Goal: Navigation & Orientation: Find specific page/section

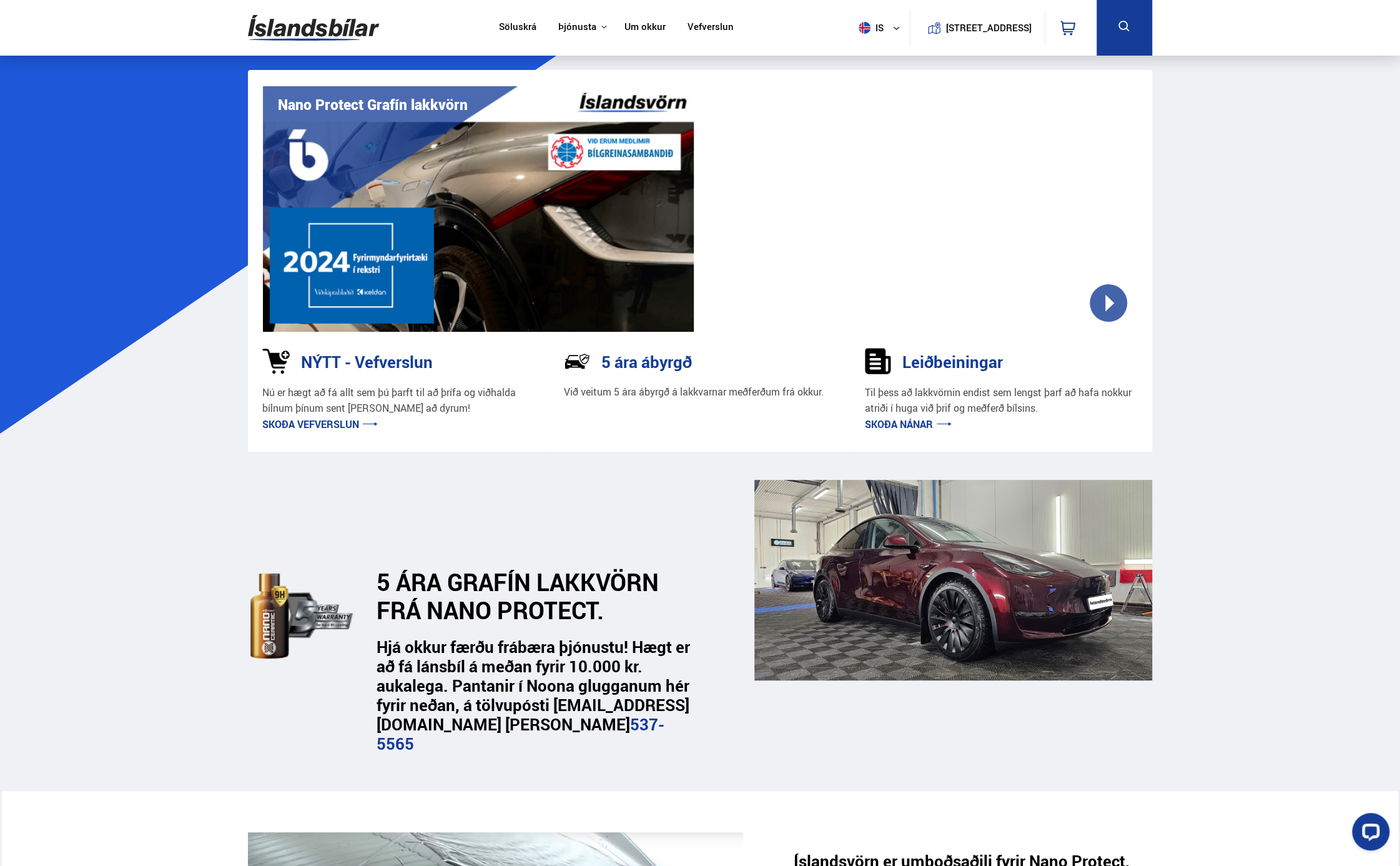
click at [299, 426] on link "Skoða vefverslun" at bounding box center [320, 424] width 116 height 14
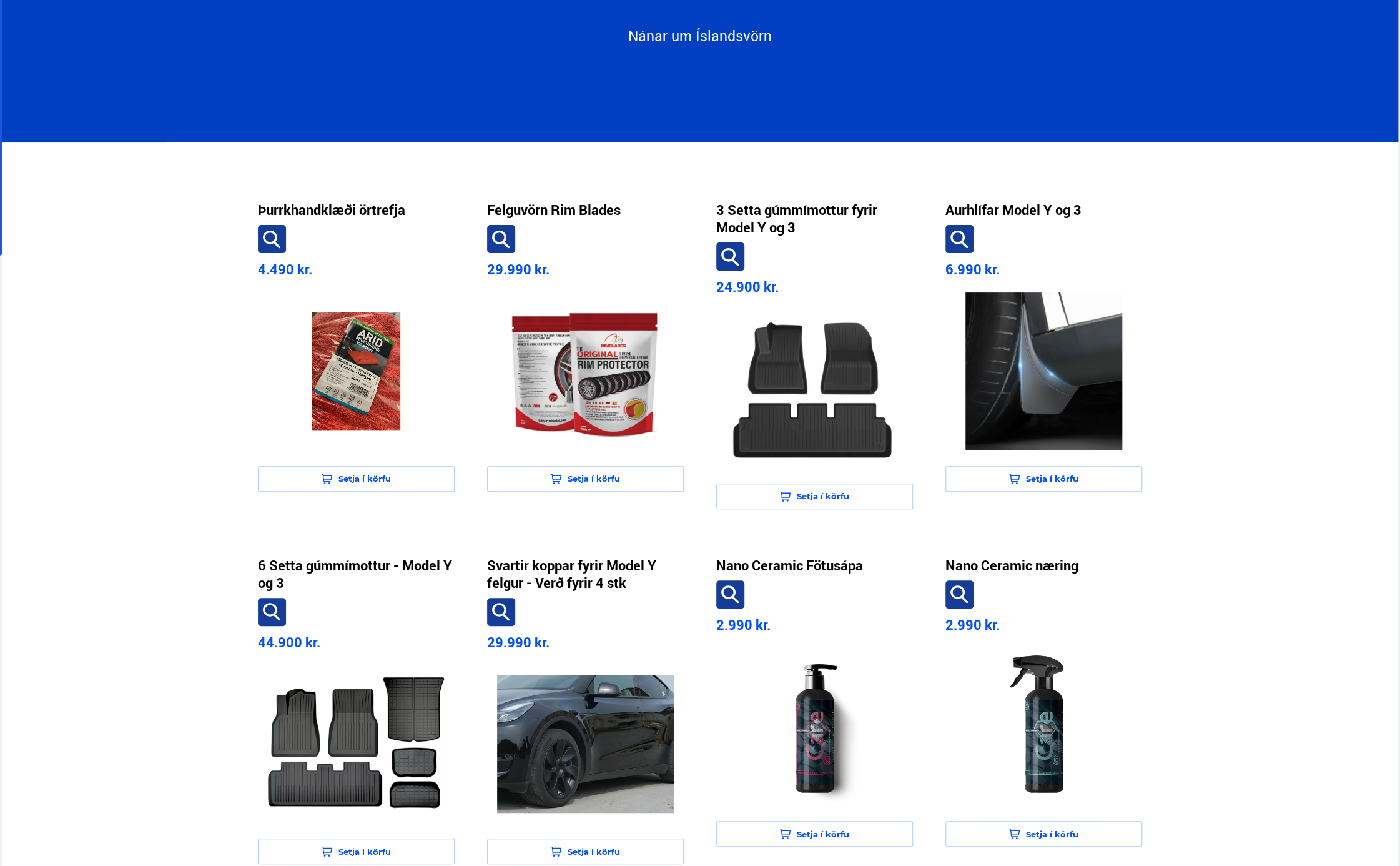
scroll to position [187, 0]
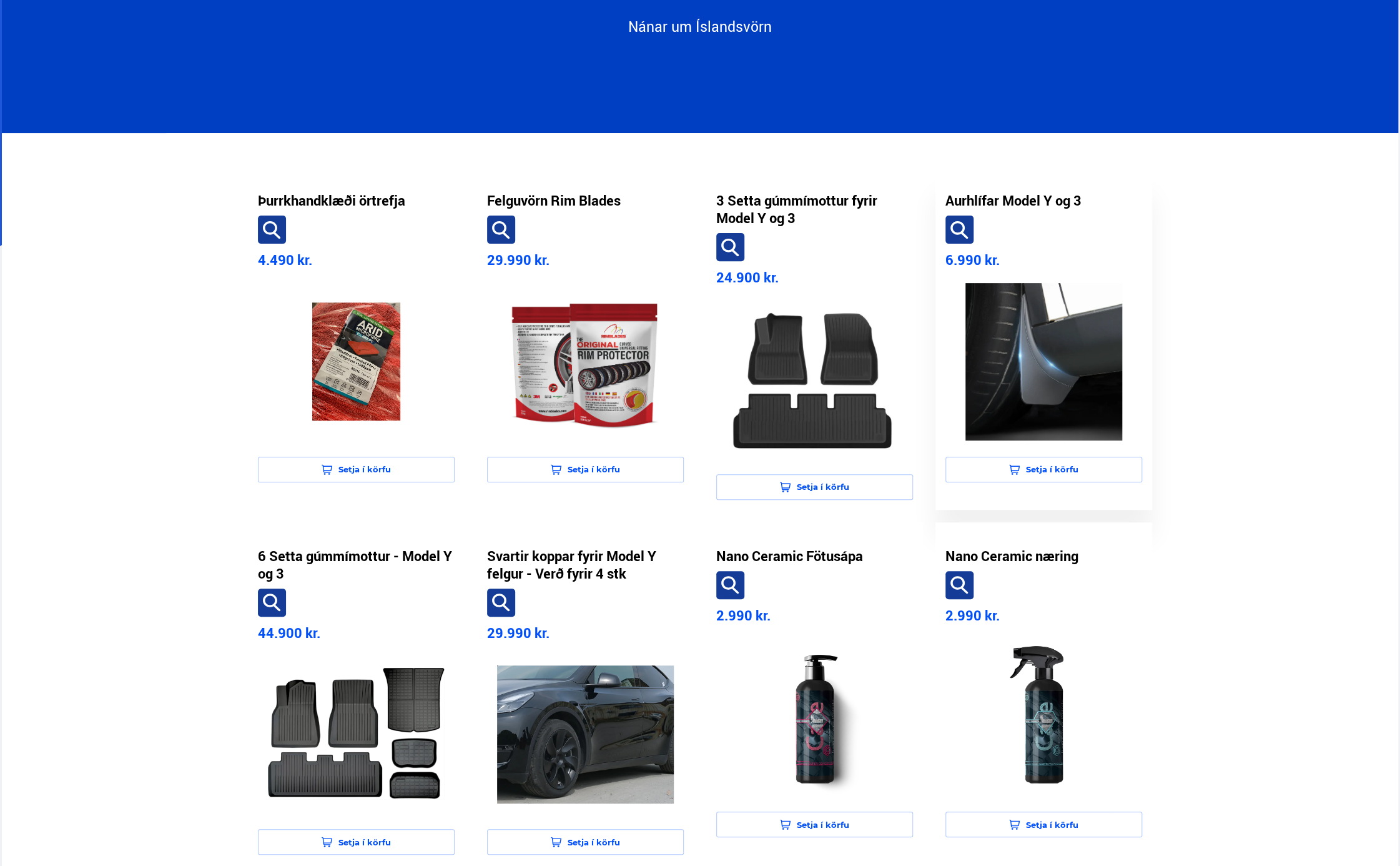
click at [1019, 367] on img at bounding box center [1044, 361] width 177 height 157
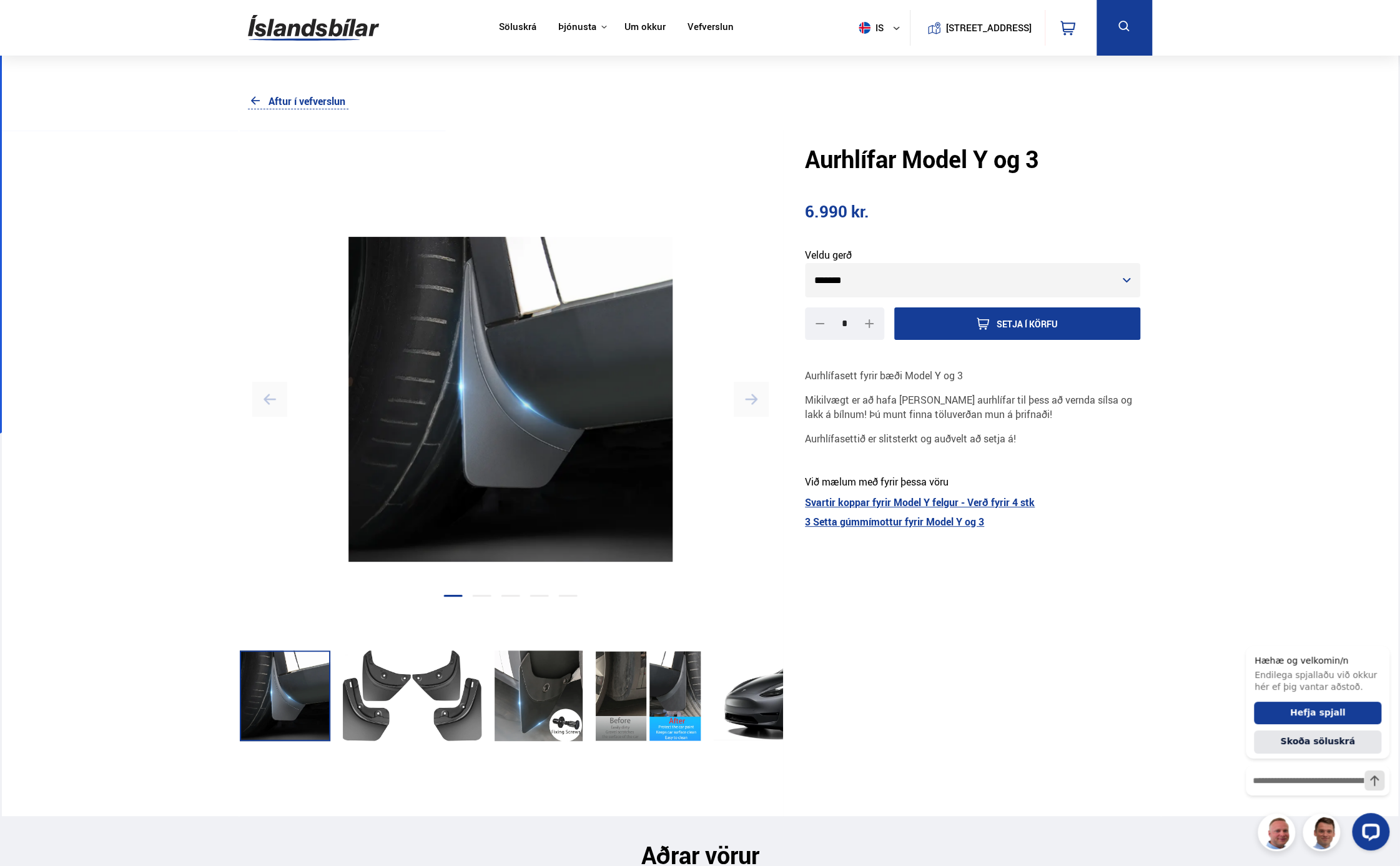
click at [277, 100] on link "Aftur í vefverslun" at bounding box center [298, 101] width 100 height 16
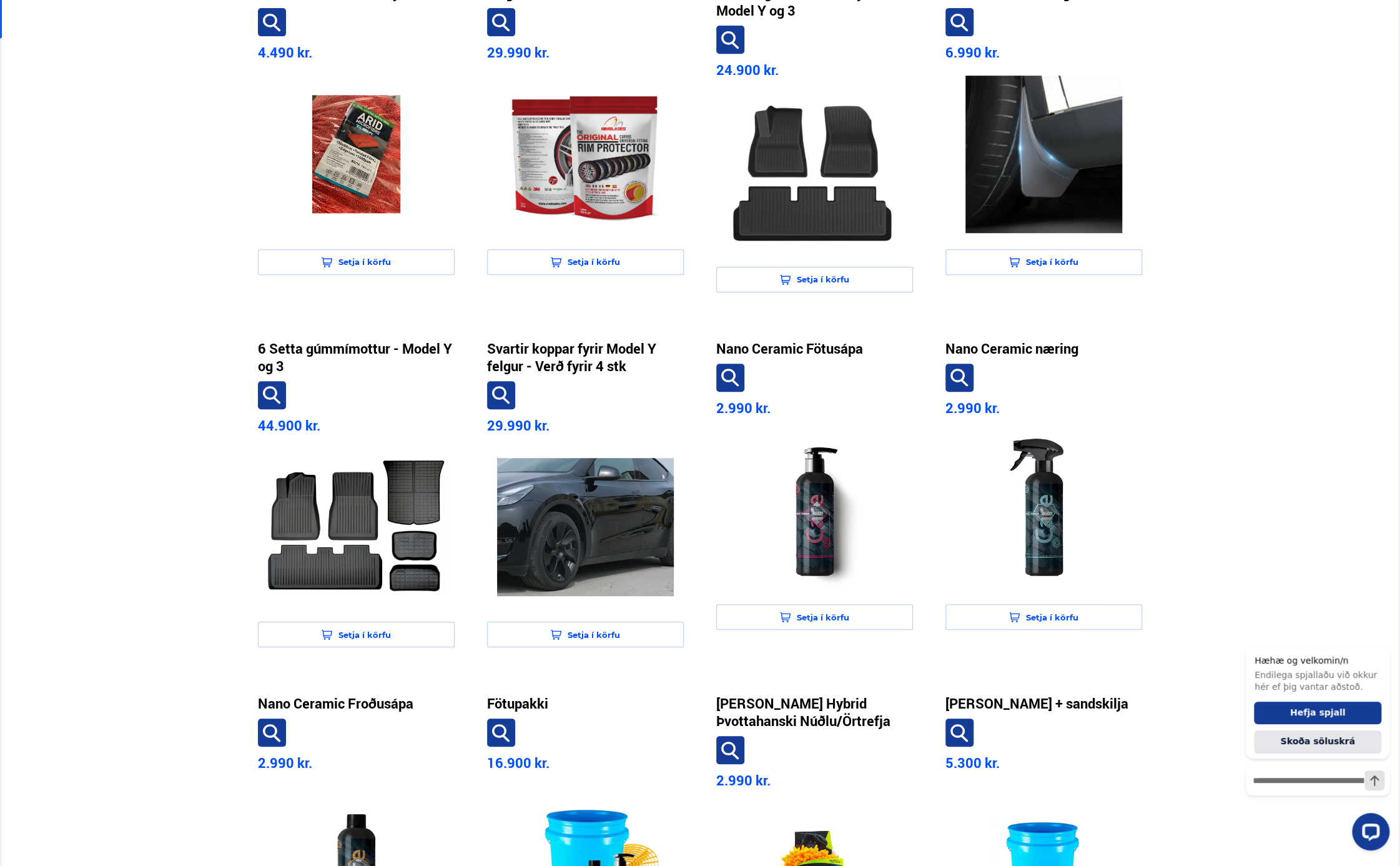
scroll to position [437, 0]
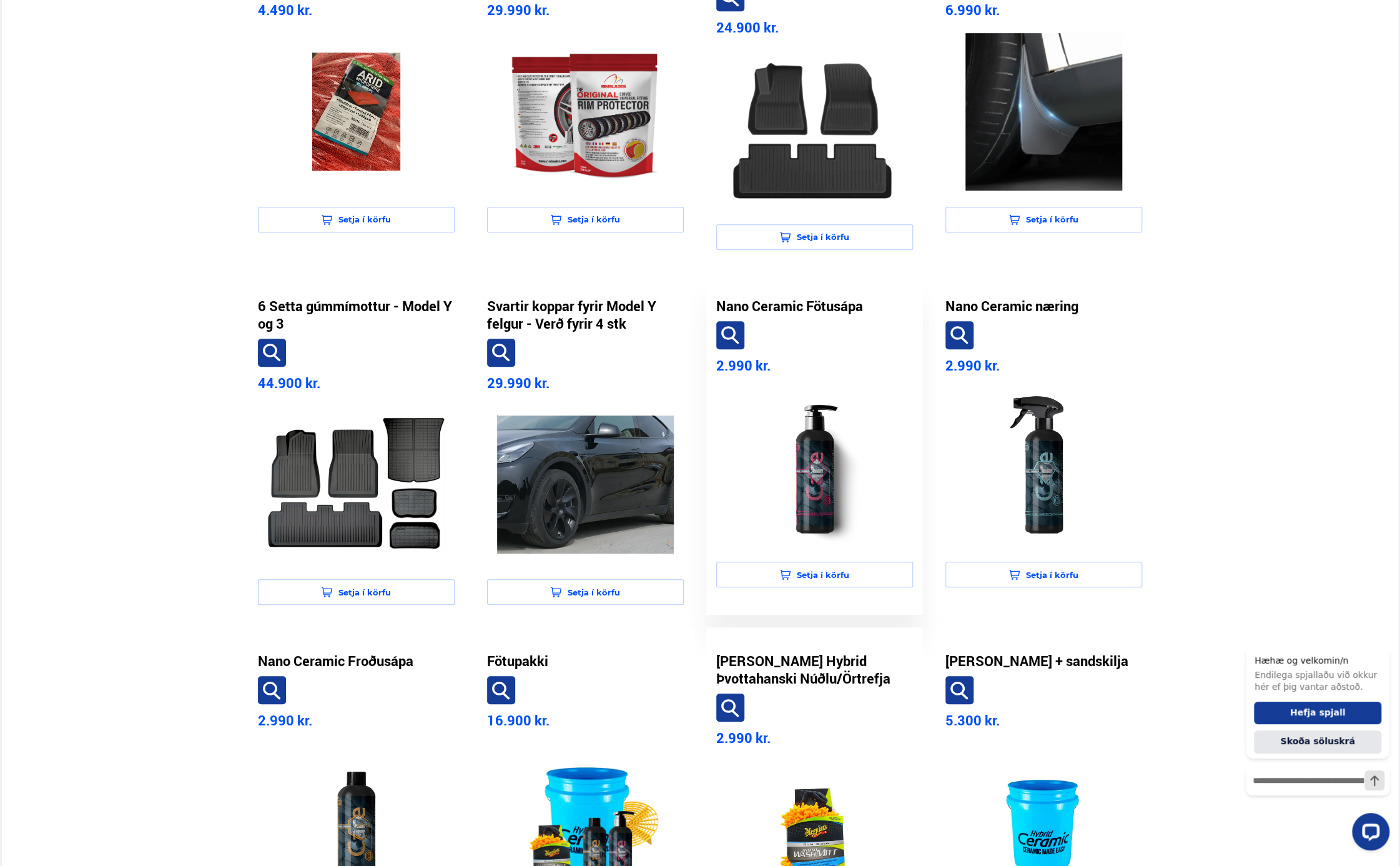
click at [818, 458] on img at bounding box center [815, 467] width 177 height 157
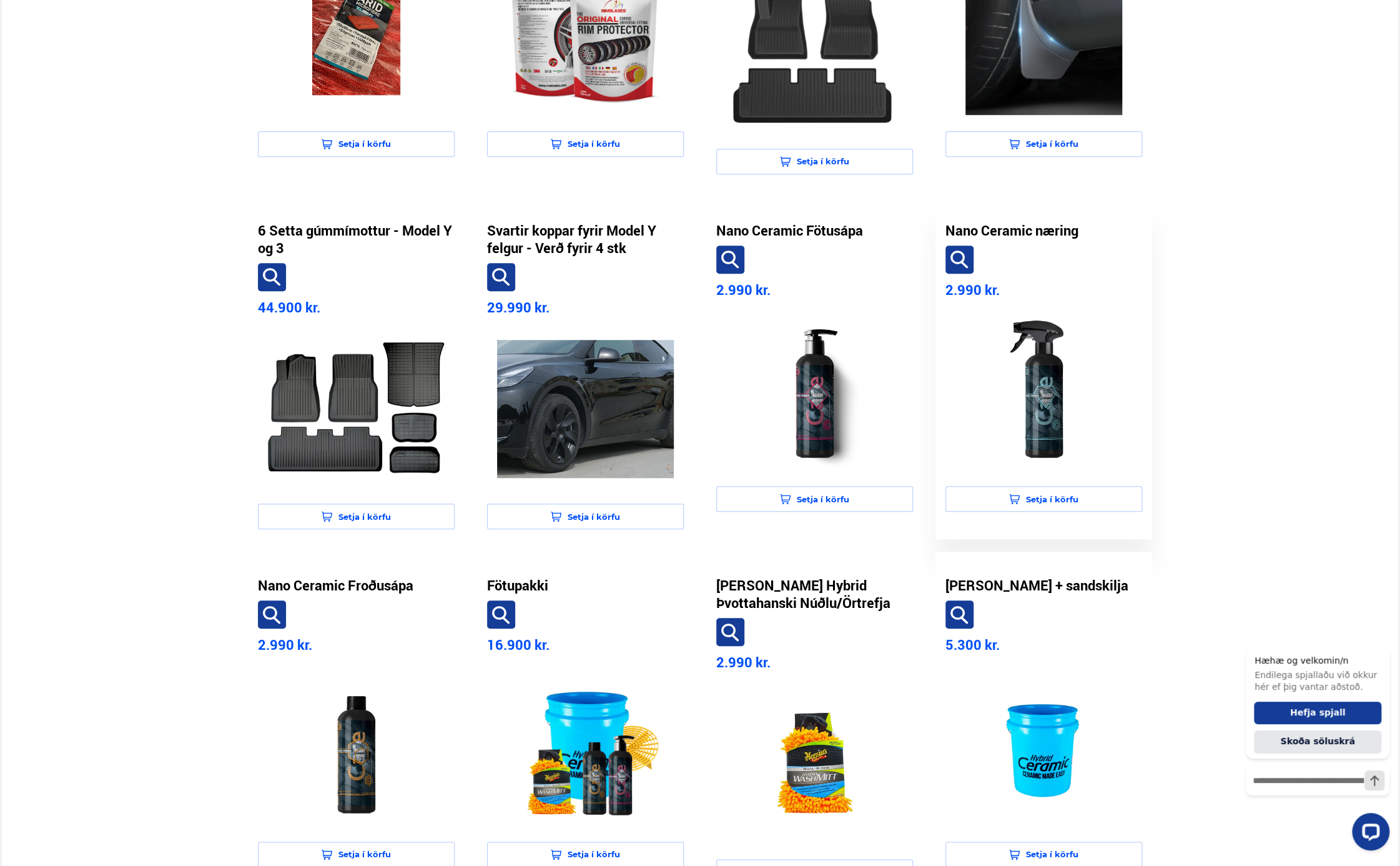
scroll to position [541, 0]
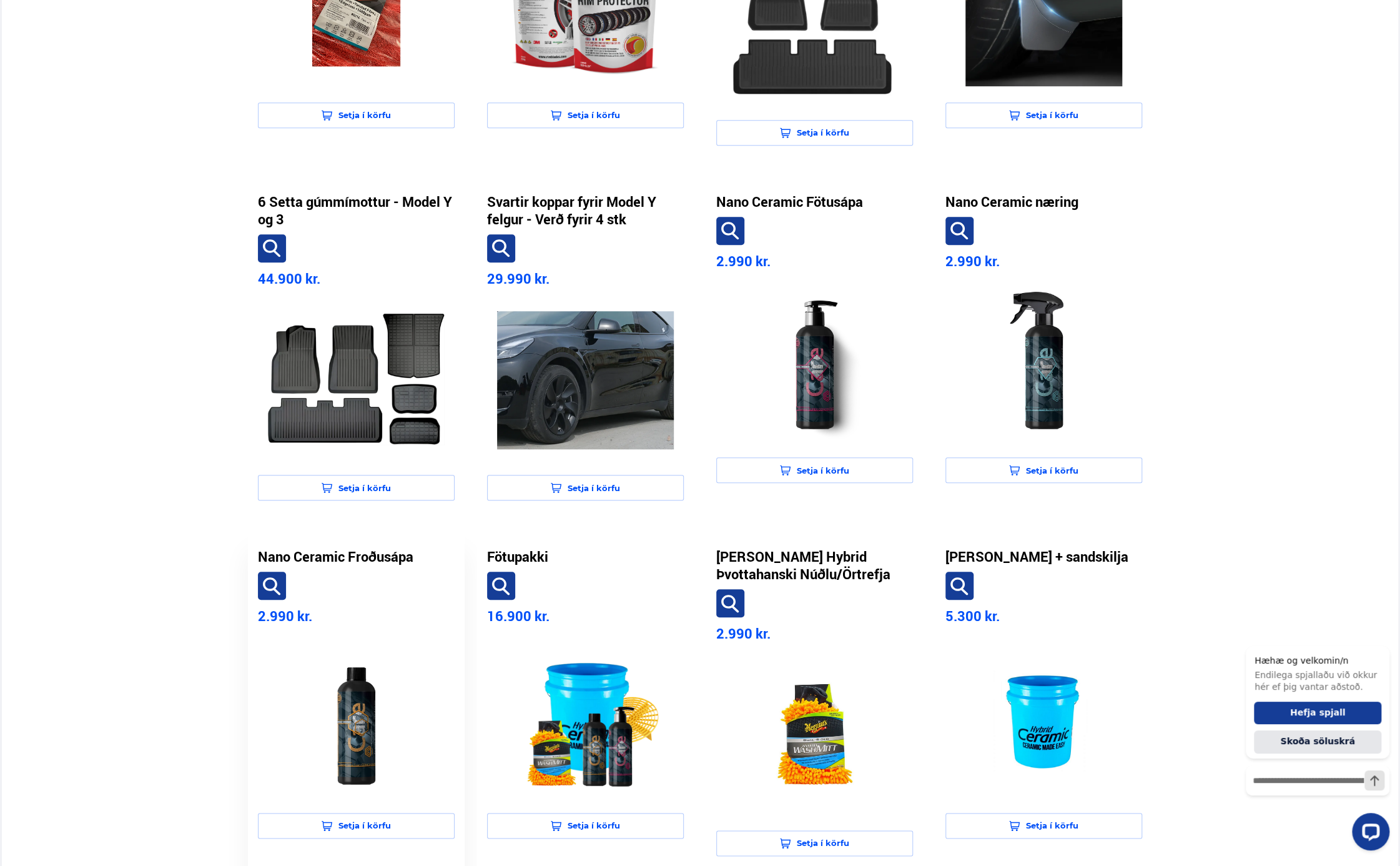
click at [361, 728] on img at bounding box center [356, 717] width 177 height 157
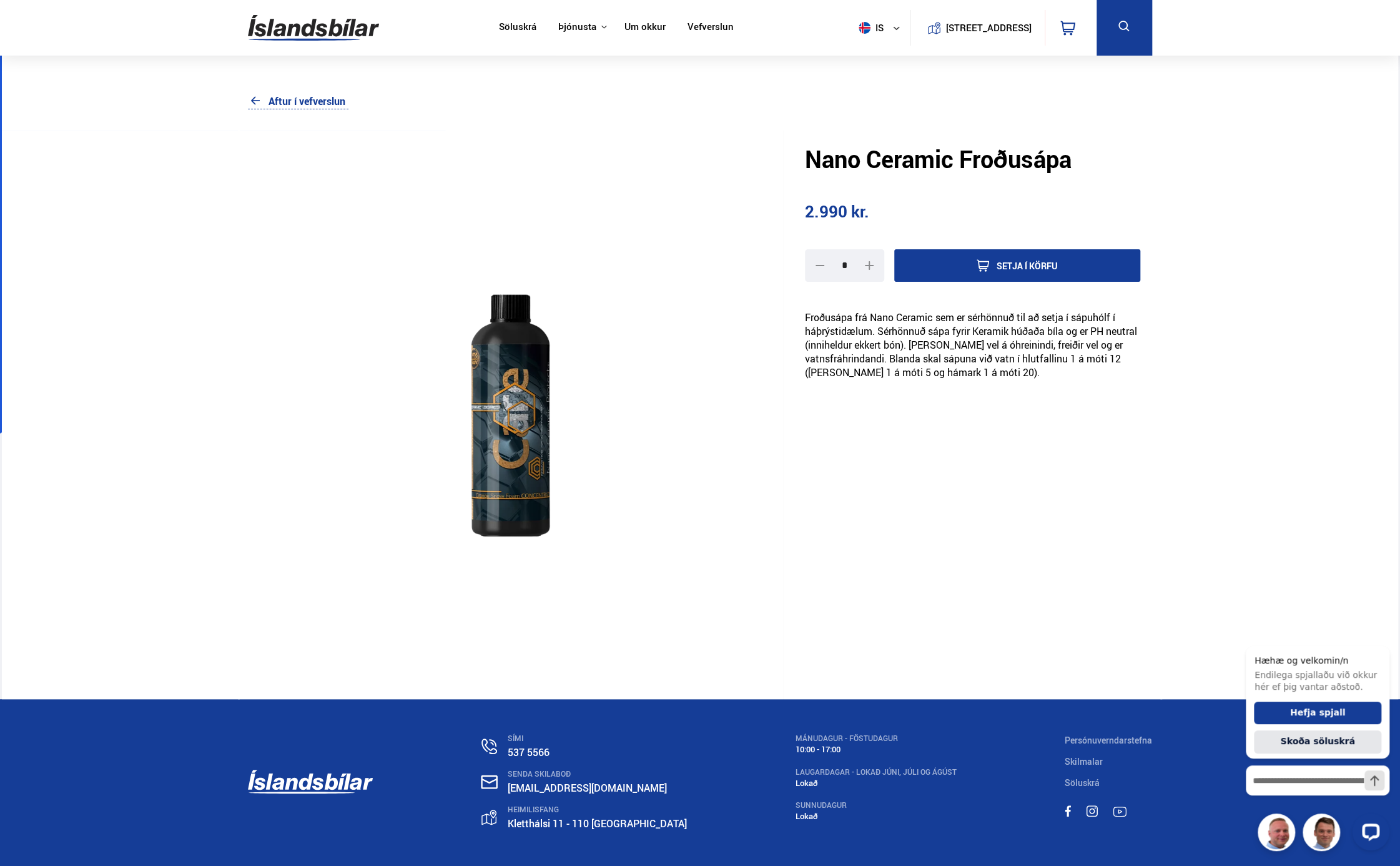
drag, startPoint x: 254, startPoint y: 291, endPoint x: 678, endPoint y: 328, distance: 425.6
click at [315, 104] on link "Aftur í vefverslun" at bounding box center [298, 101] width 100 height 16
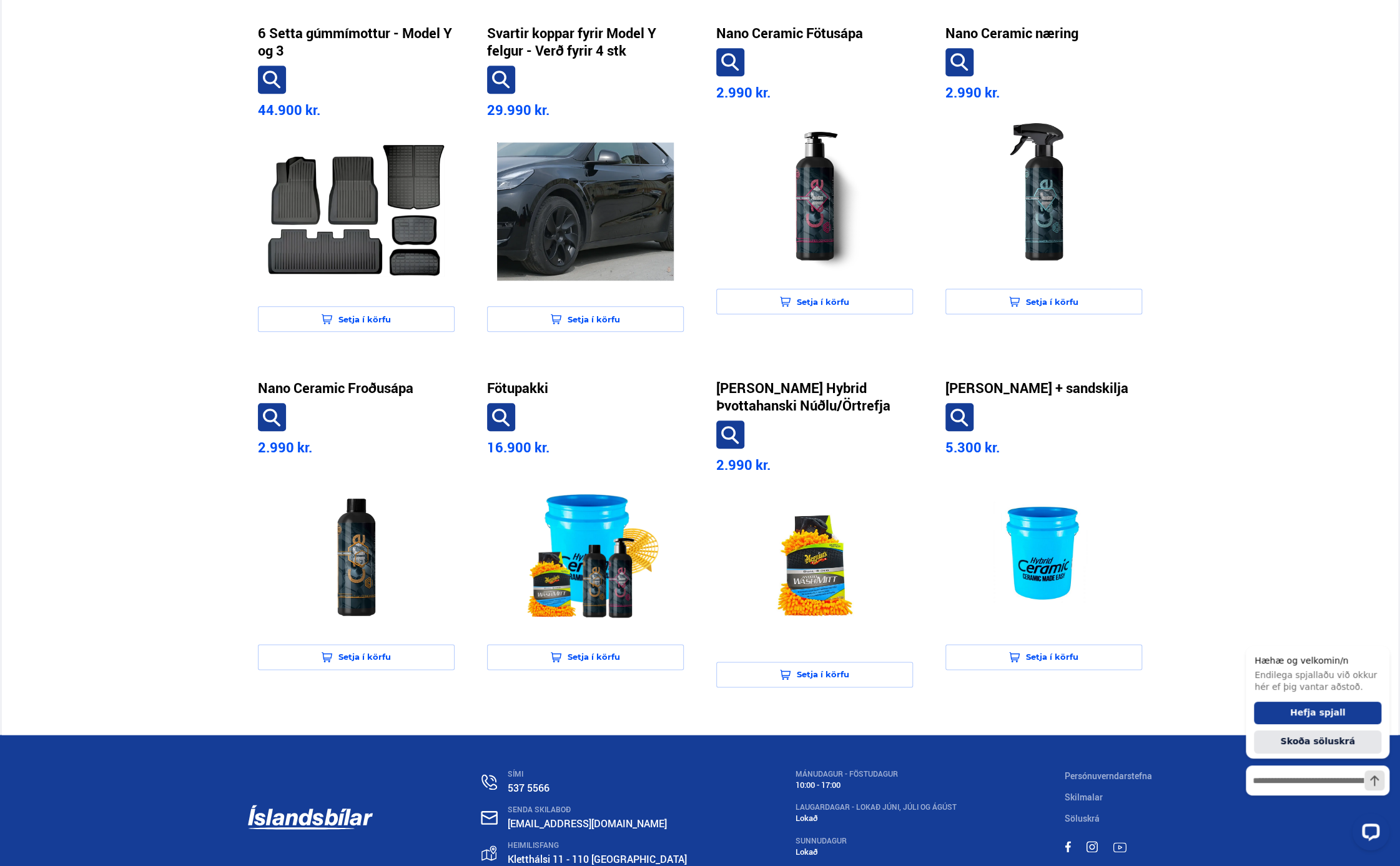
scroll to position [749, 0]
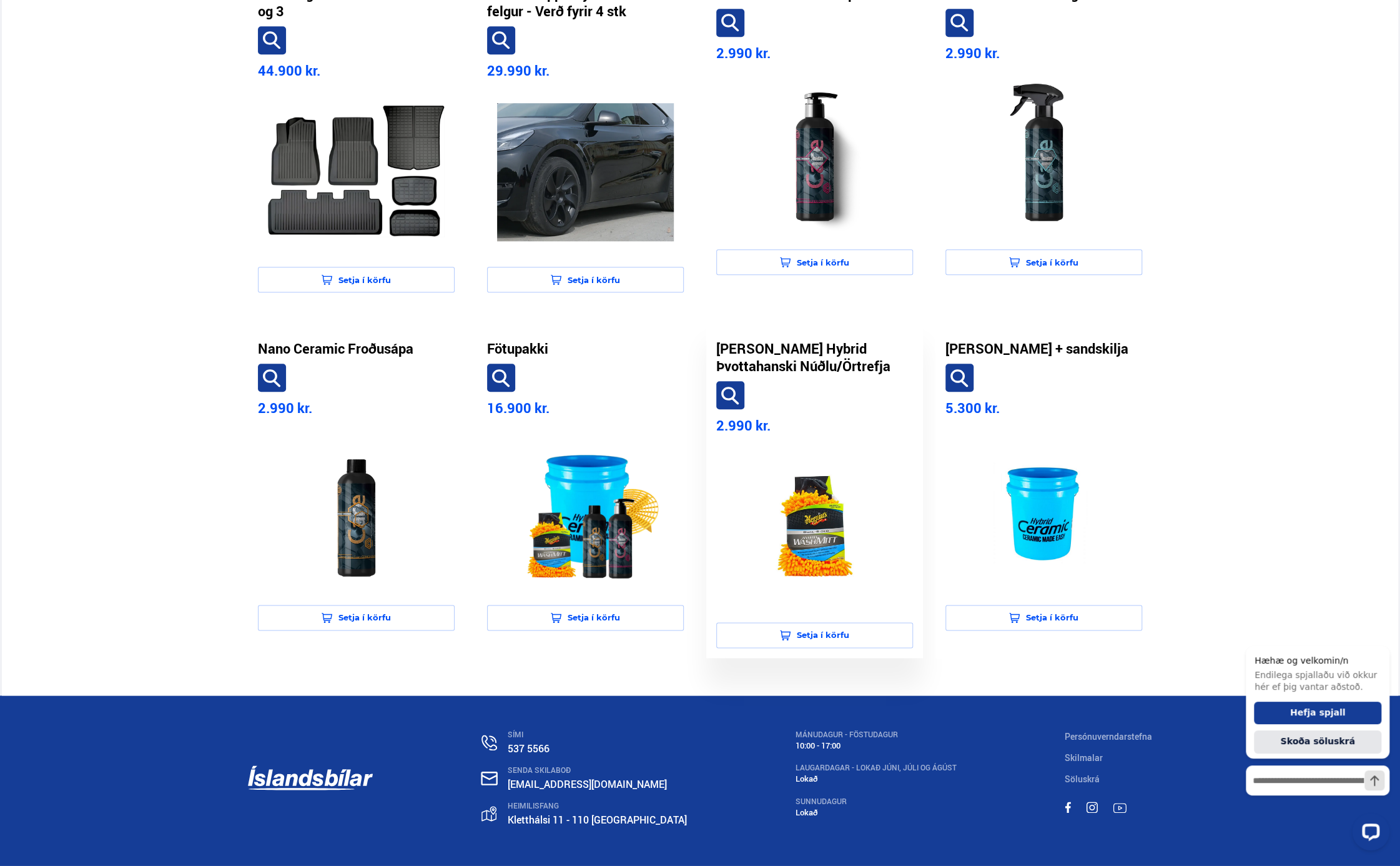
click at [838, 392] on div "Meguiar’s Hybrid Þvottahanski Núðlu/Örtrefja 2.990 kr. Setja í körfu" at bounding box center [815, 486] width 217 height 343
click at [789, 500] on img at bounding box center [815, 527] width 177 height 157
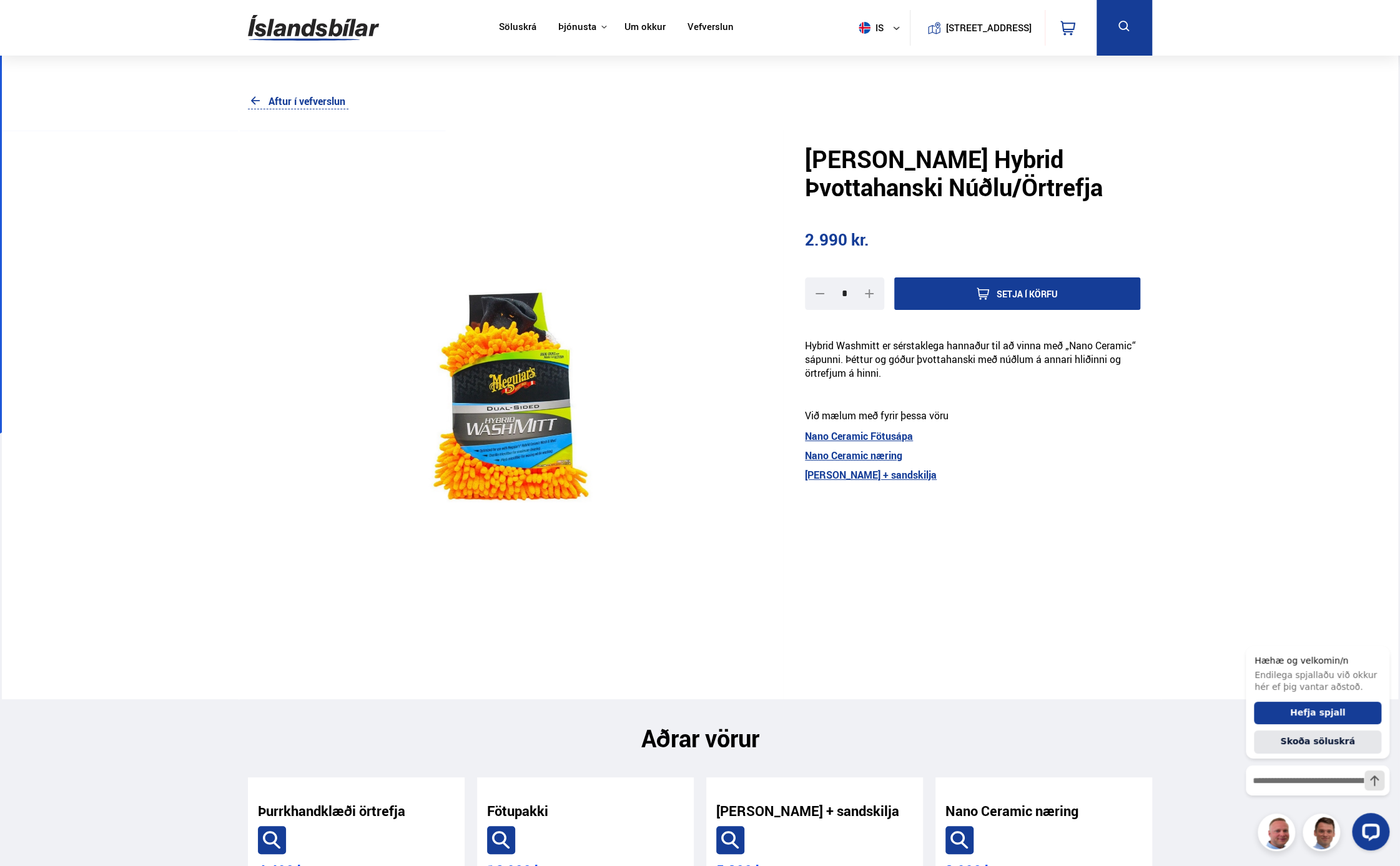
click at [274, 103] on link "Aftur í vefverslun" at bounding box center [298, 101] width 100 height 16
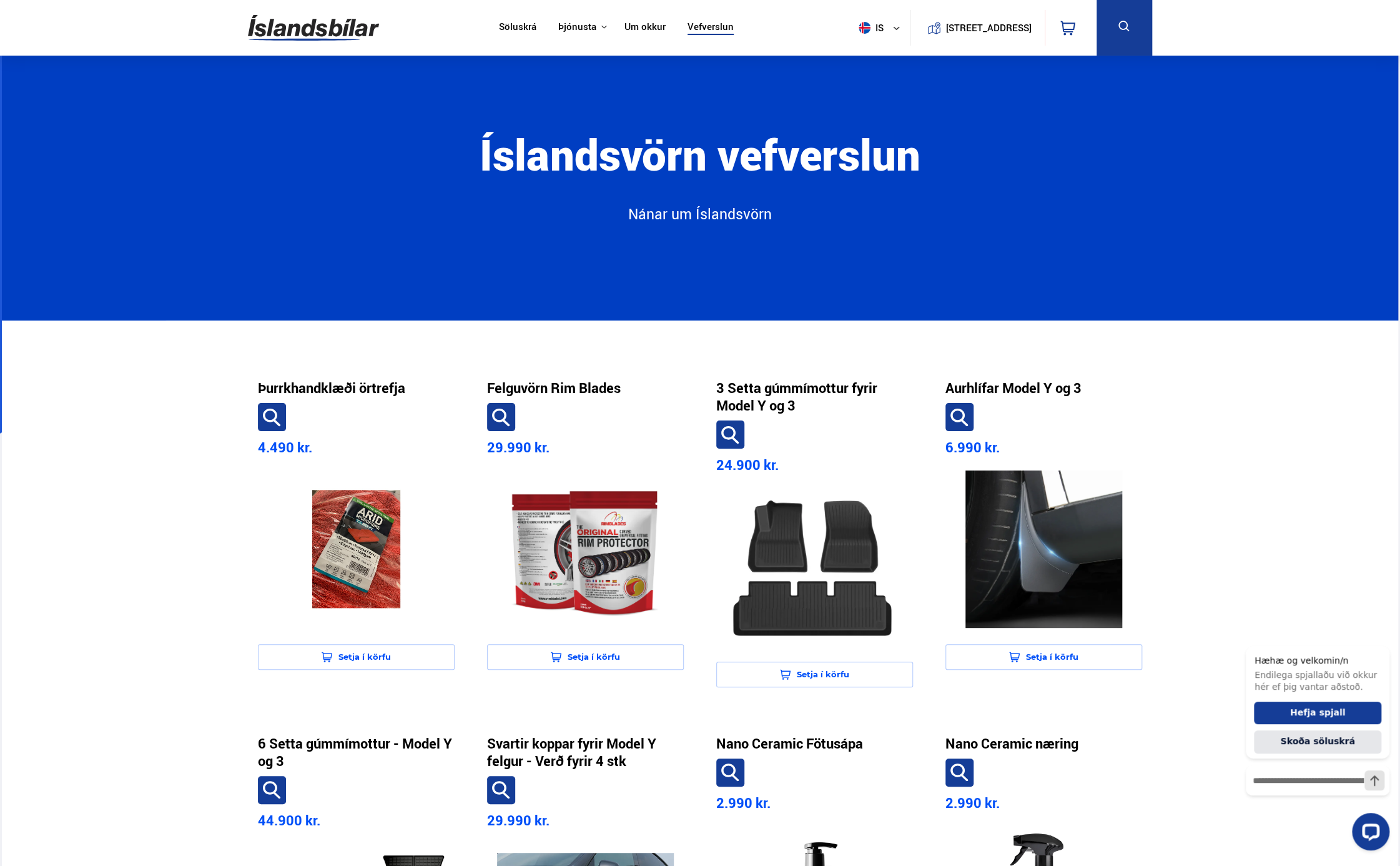
click at [512, 27] on link "Söluskrá" at bounding box center [518, 28] width 38 height 13
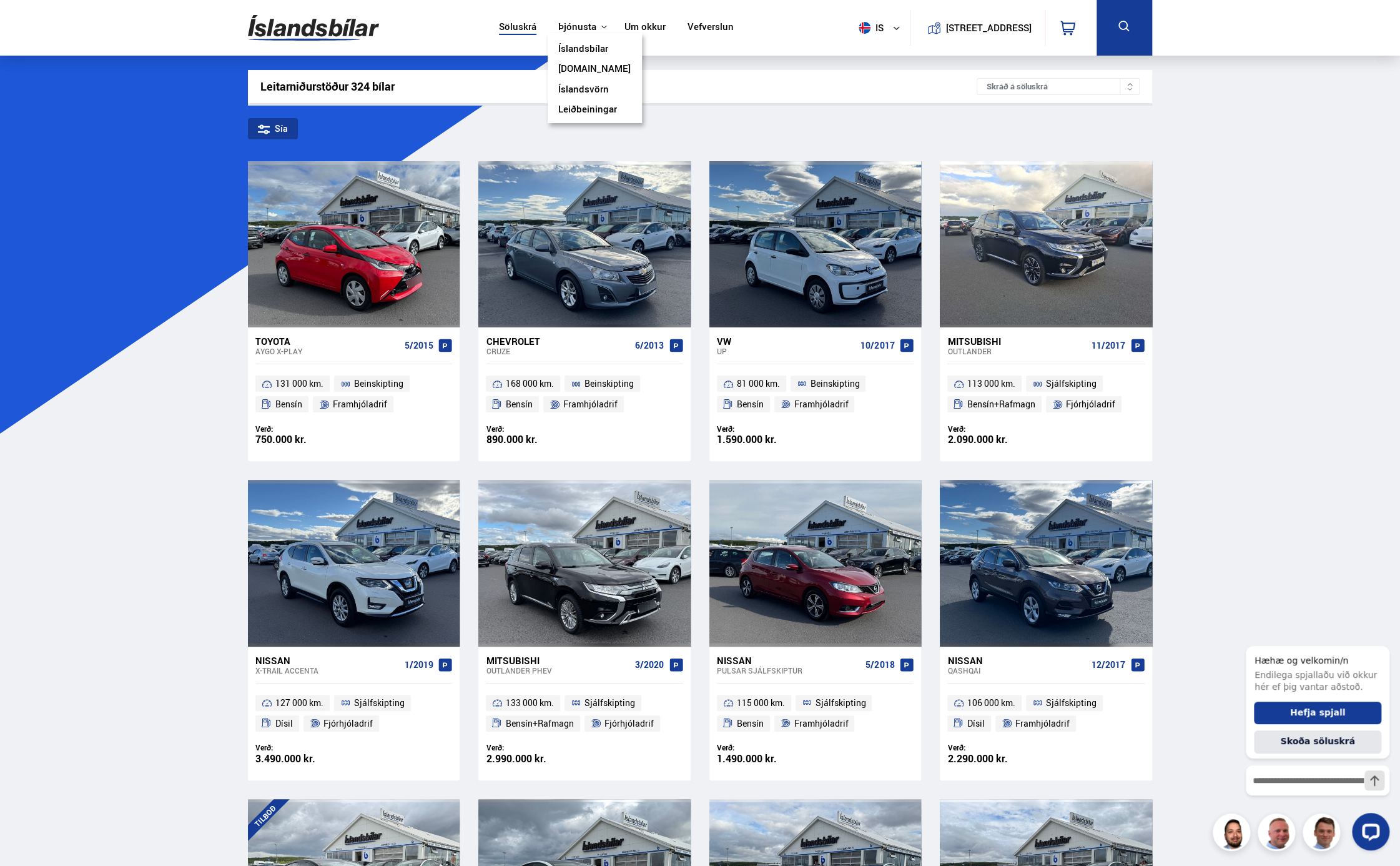
click at [573, 85] on link "Íslandsvörn" at bounding box center [583, 90] width 51 height 13
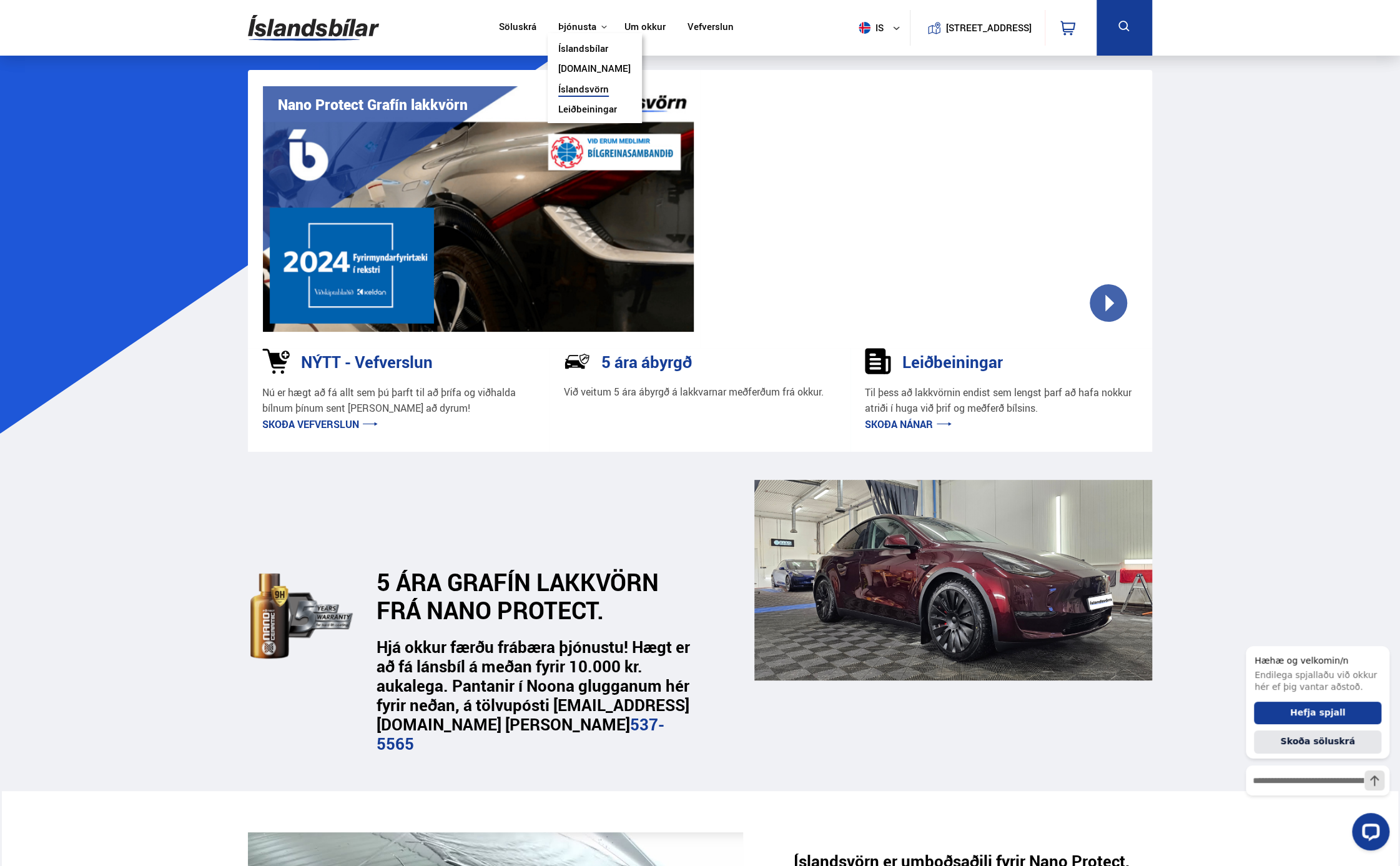
click at [577, 106] on link "Leiðbeiningar" at bounding box center [588, 111] width 59 height 13
